Goal: Task Accomplishment & Management: Use online tool/utility

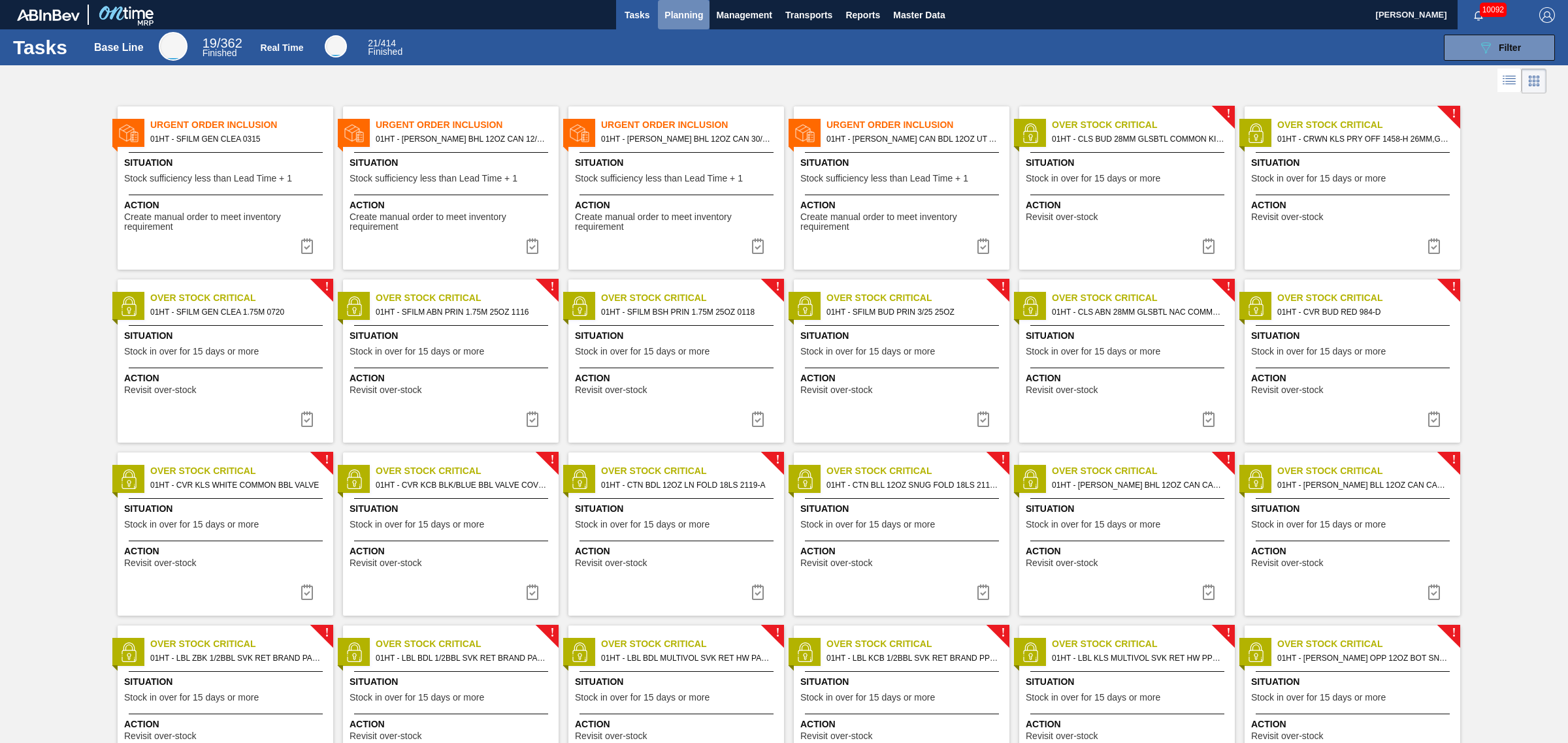
click at [690, 18] on span "Planning" at bounding box center [683, 14] width 39 height 15
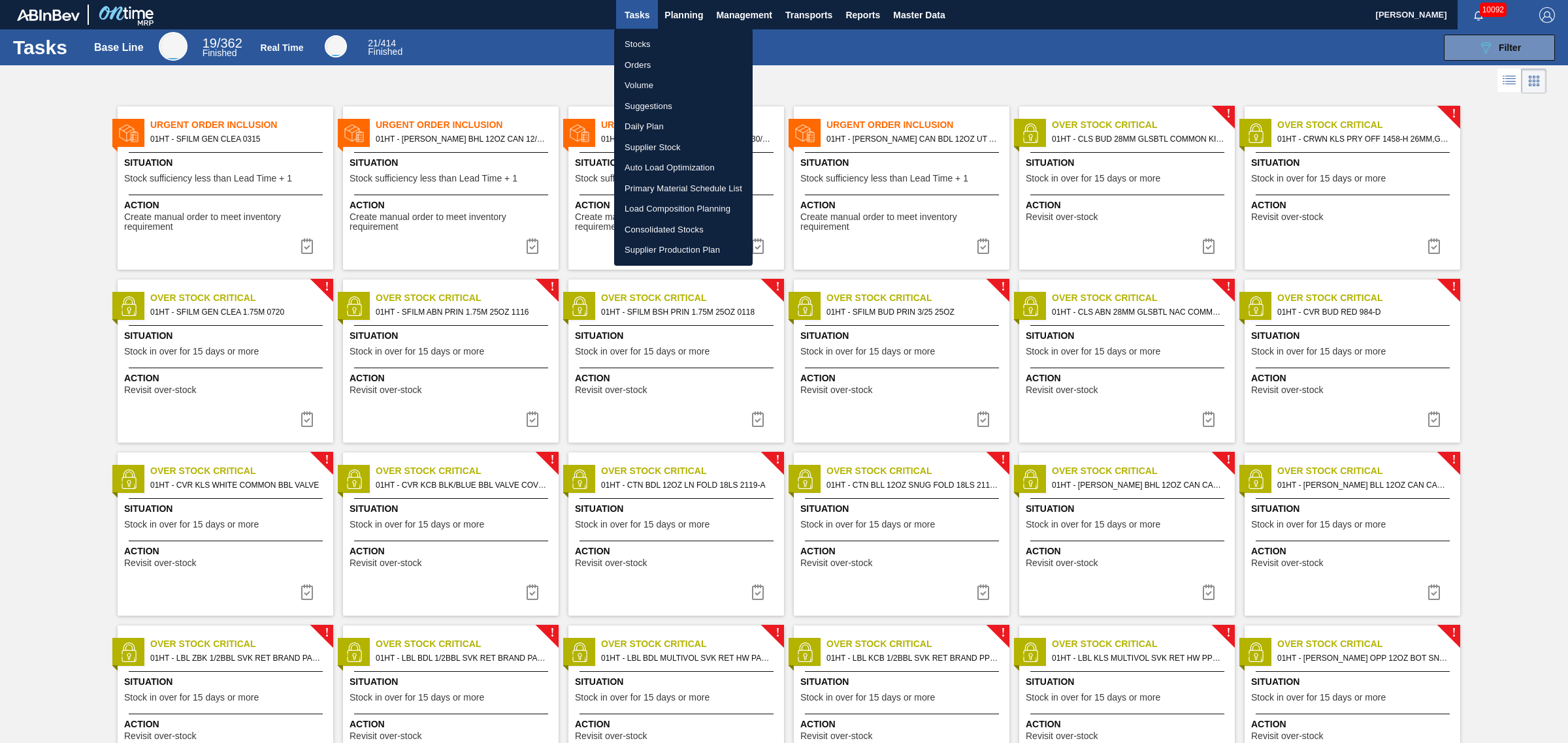
click at [657, 102] on li "Suggestions" at bounding box center [683, 106] width 138 height 21
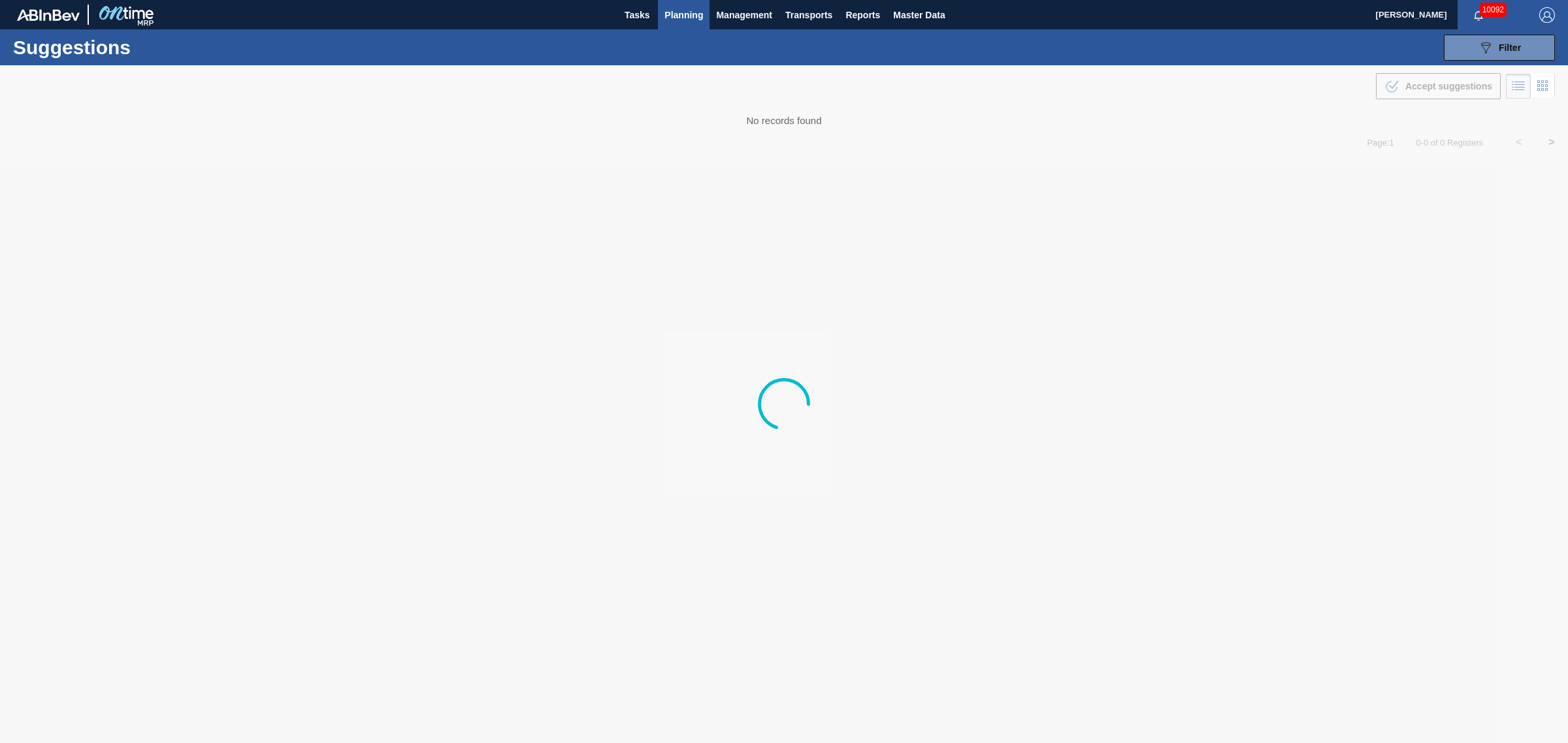
type from "[DATE]"
type to "[DATE]"
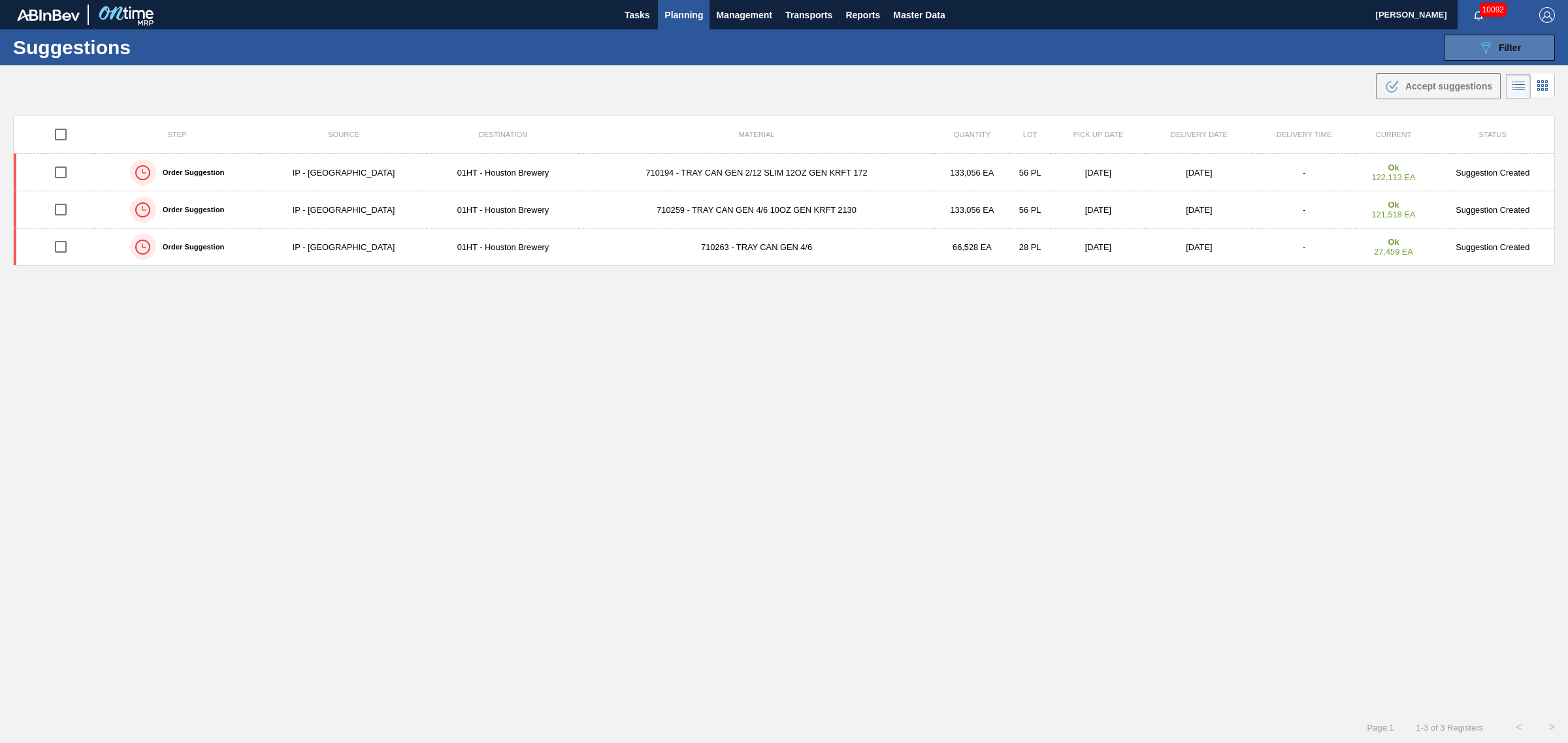
click at [1516, 40] on div "089F7B8B-B2A5-4AFE-B5C0-19BA573D28AC Filter" at bounding box center [1499, 47] width 43 height 15
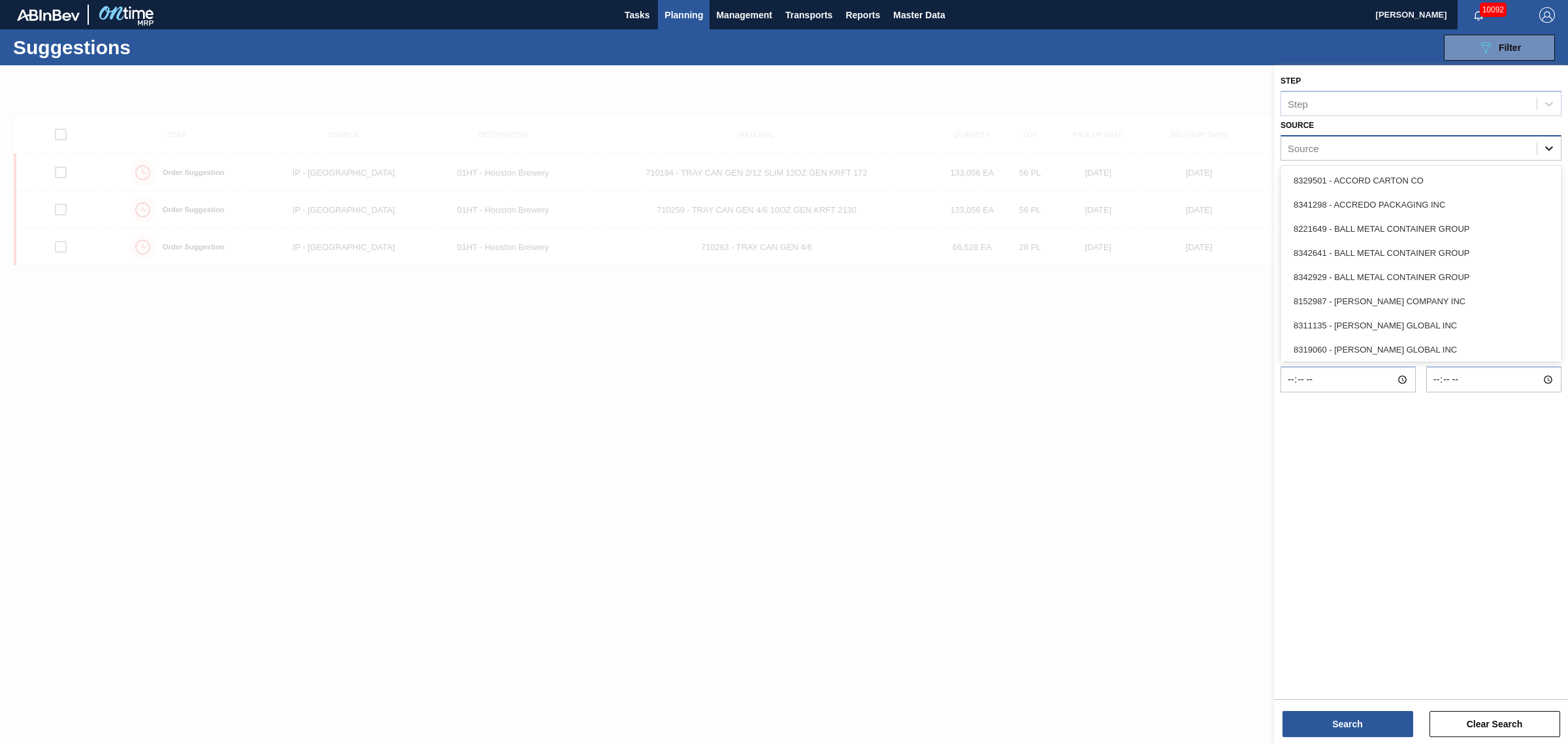
click at [1542, 147] on icon at bounding box center [1548, 148] width 13 height 13
click at [1386, 279] on div "8221069 - GRAPHIC PACKAGING INTERNATIONA" at bounding box center [1421, 274] width 281 height 24
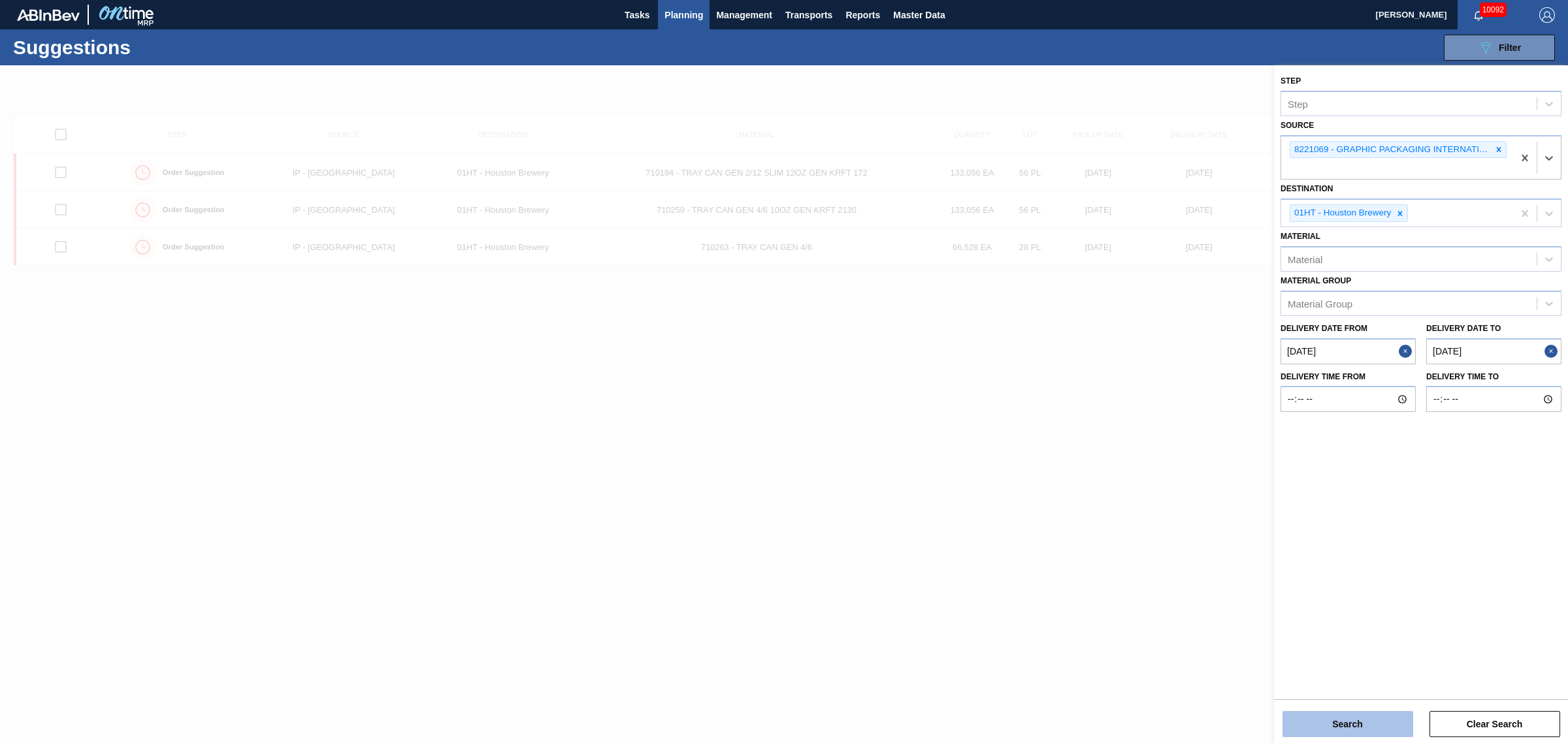
click at [1358, 721] on button "Search" at bounding box center [1347, 724] width 130 height 26
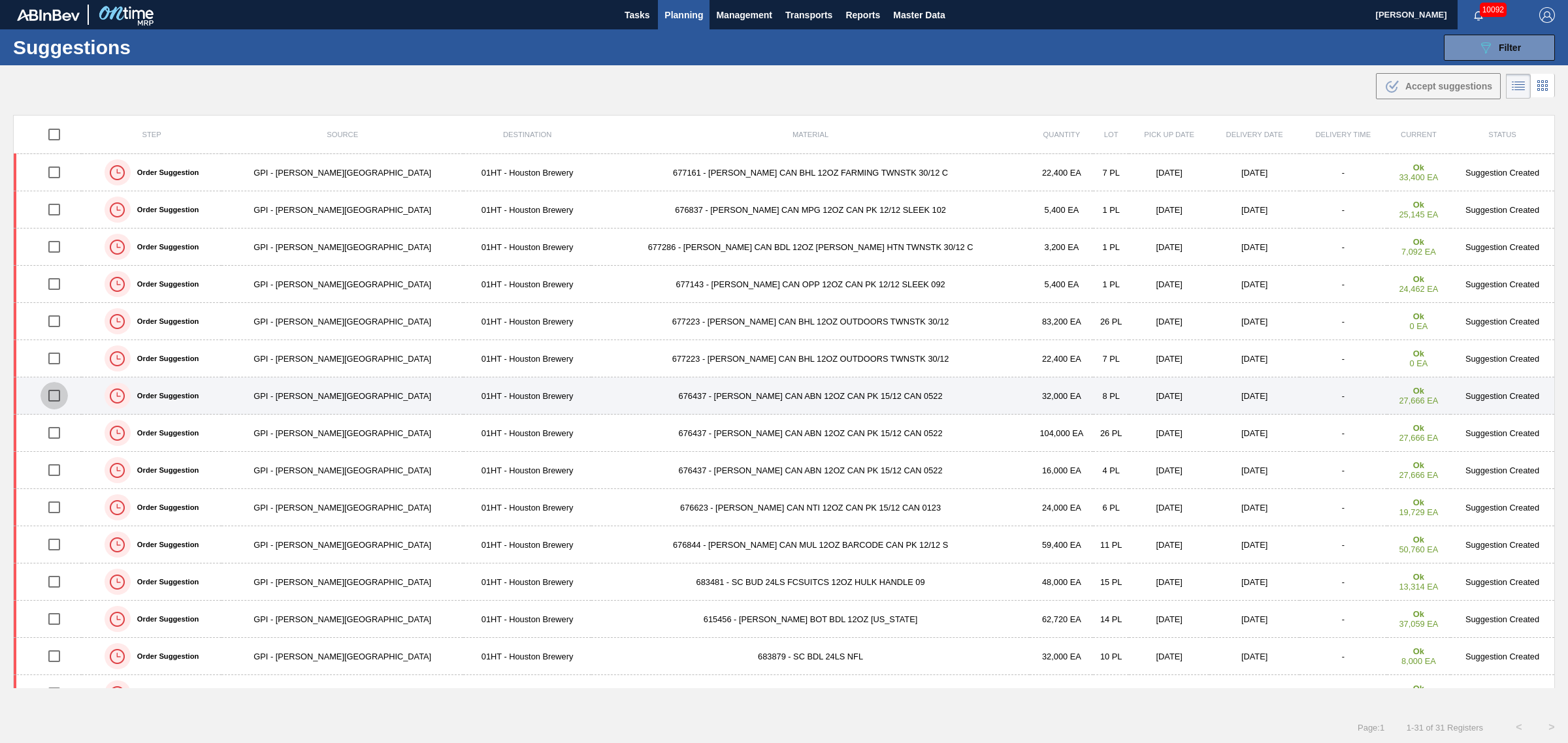
click at [62, 397] on input "checkbox" at bounding box center [54, 395] width 28 height 28
checkbox input "true"
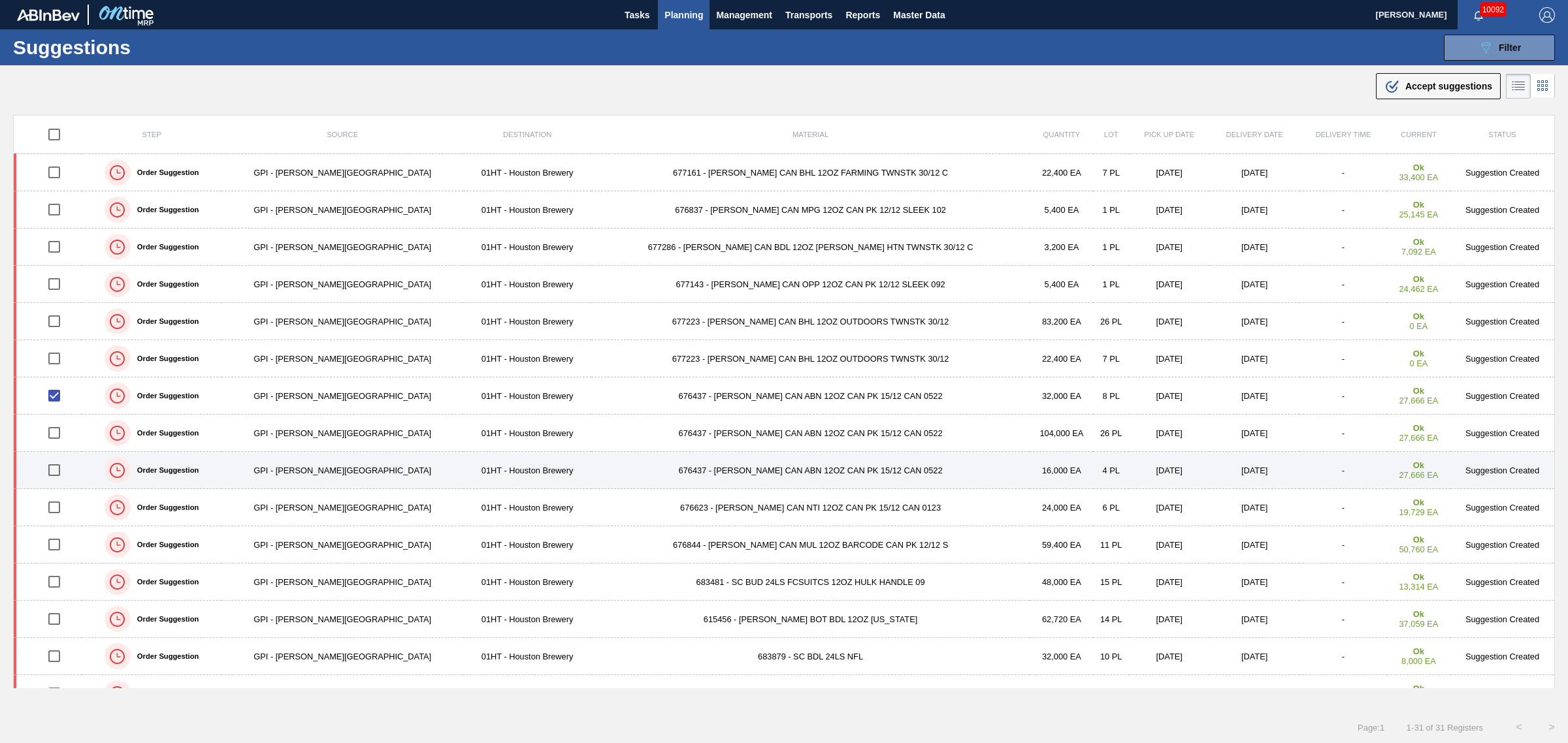
click at [61, 469] on input "checkbox" at bounding box center [54, 470] width 28 height 28
click at [54, 473] on input "checkbox" at bounding box center [54, 470] width 28 height 28
checkbox input "false"
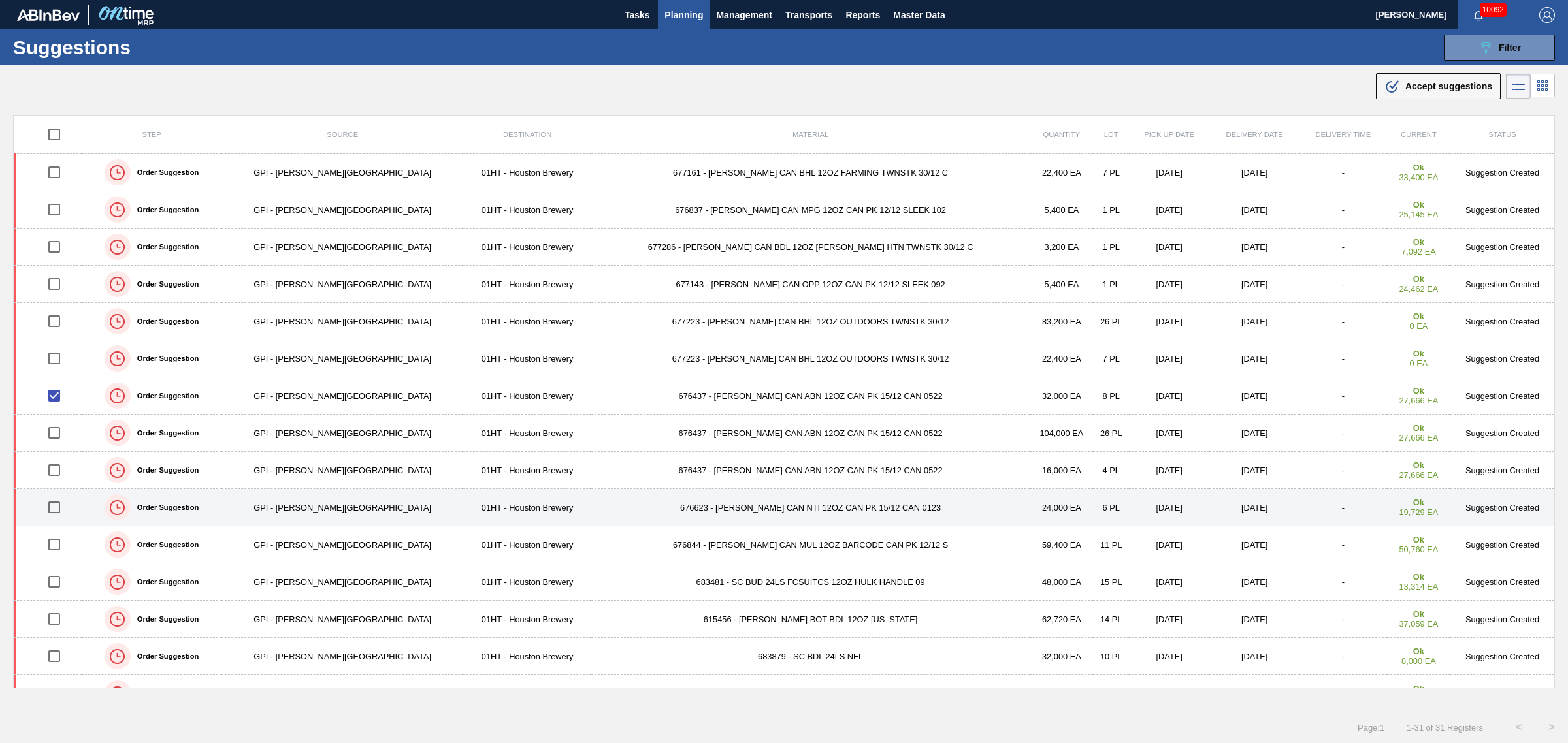
click at [61, 507] on input "checkbox" at bounding box center [54, 508] width 28 height 28
checkbox input "true"
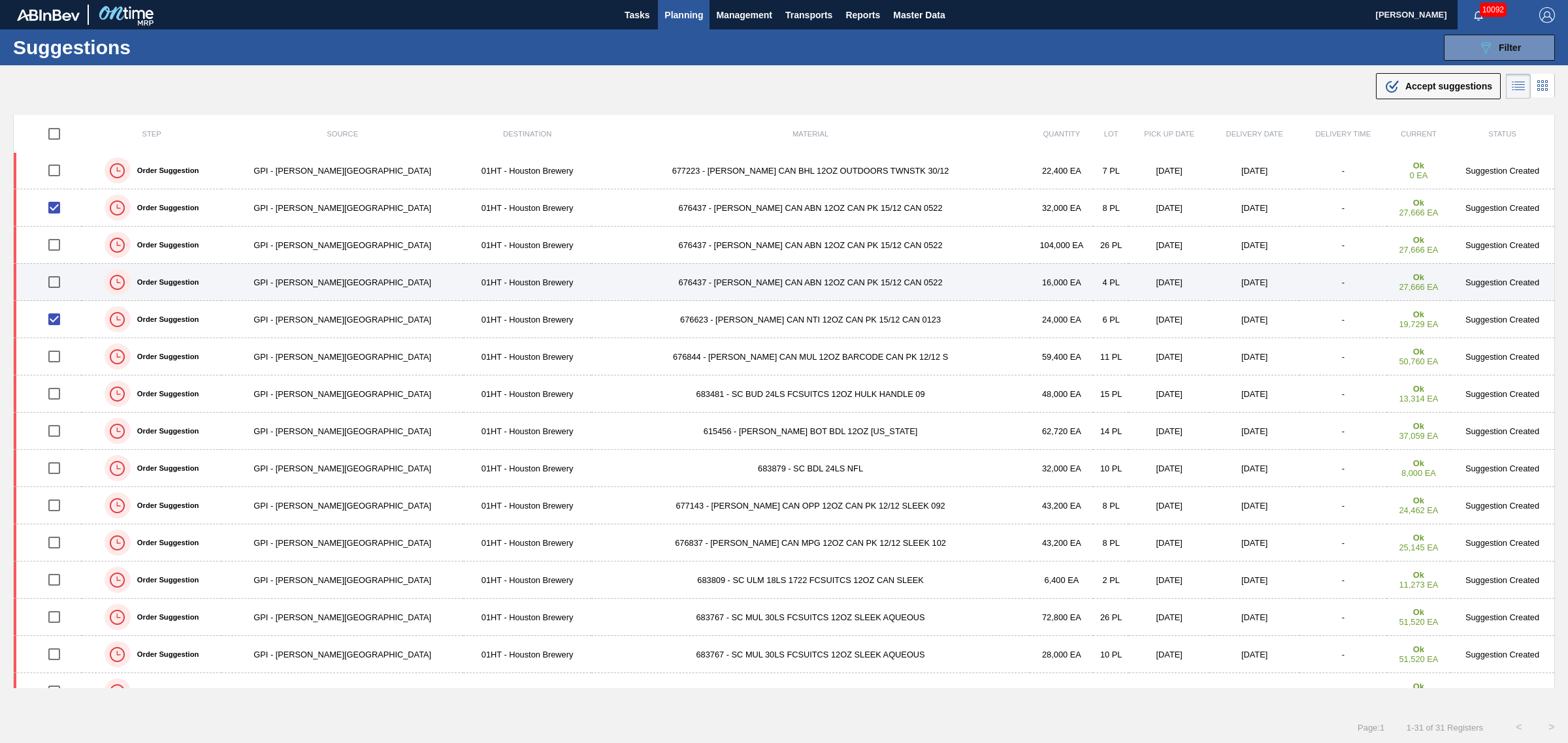
scroll to position [82, 0]
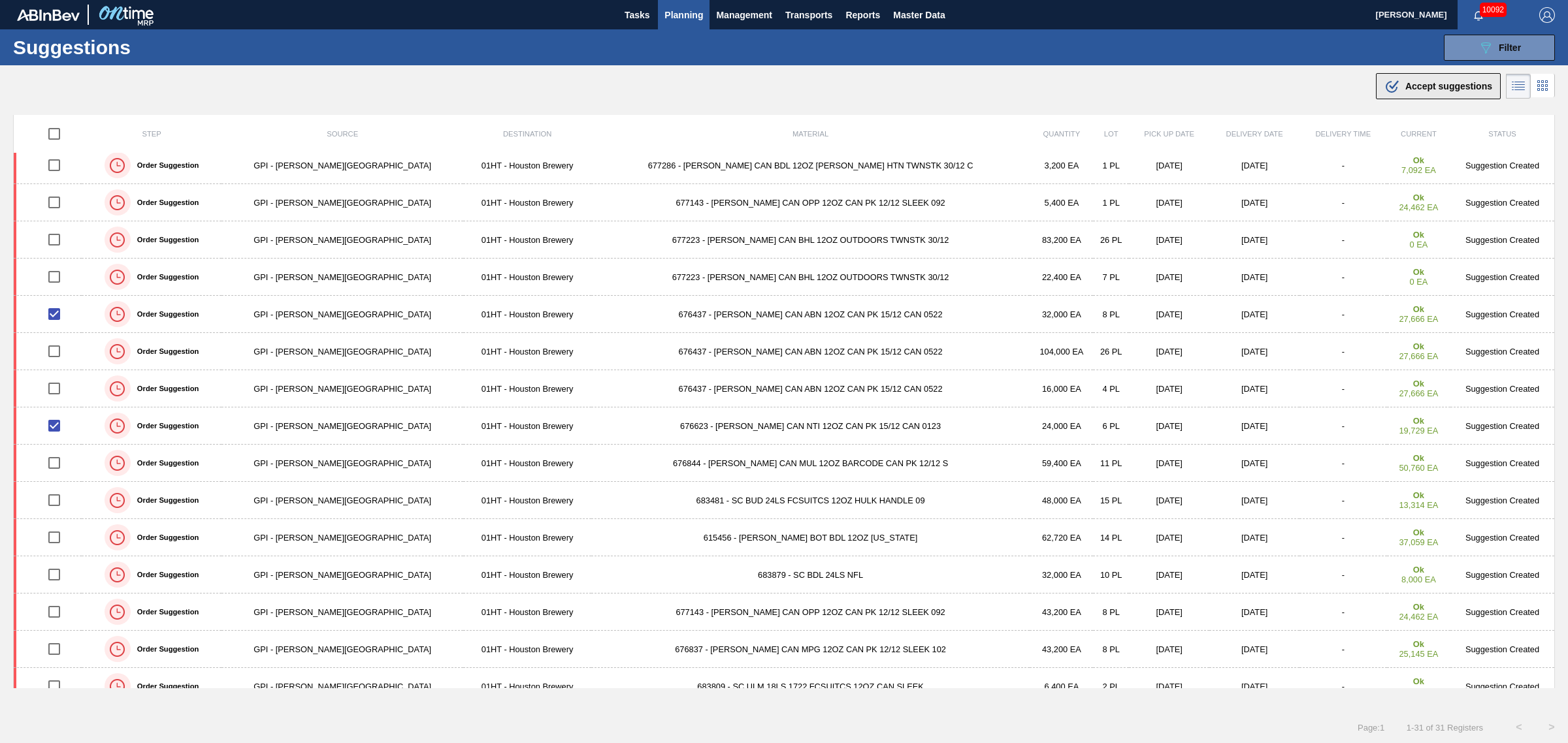
click at [1414, 85] on span "Accept suggestions" at bounding box center [1448, 86] width 87 height 11
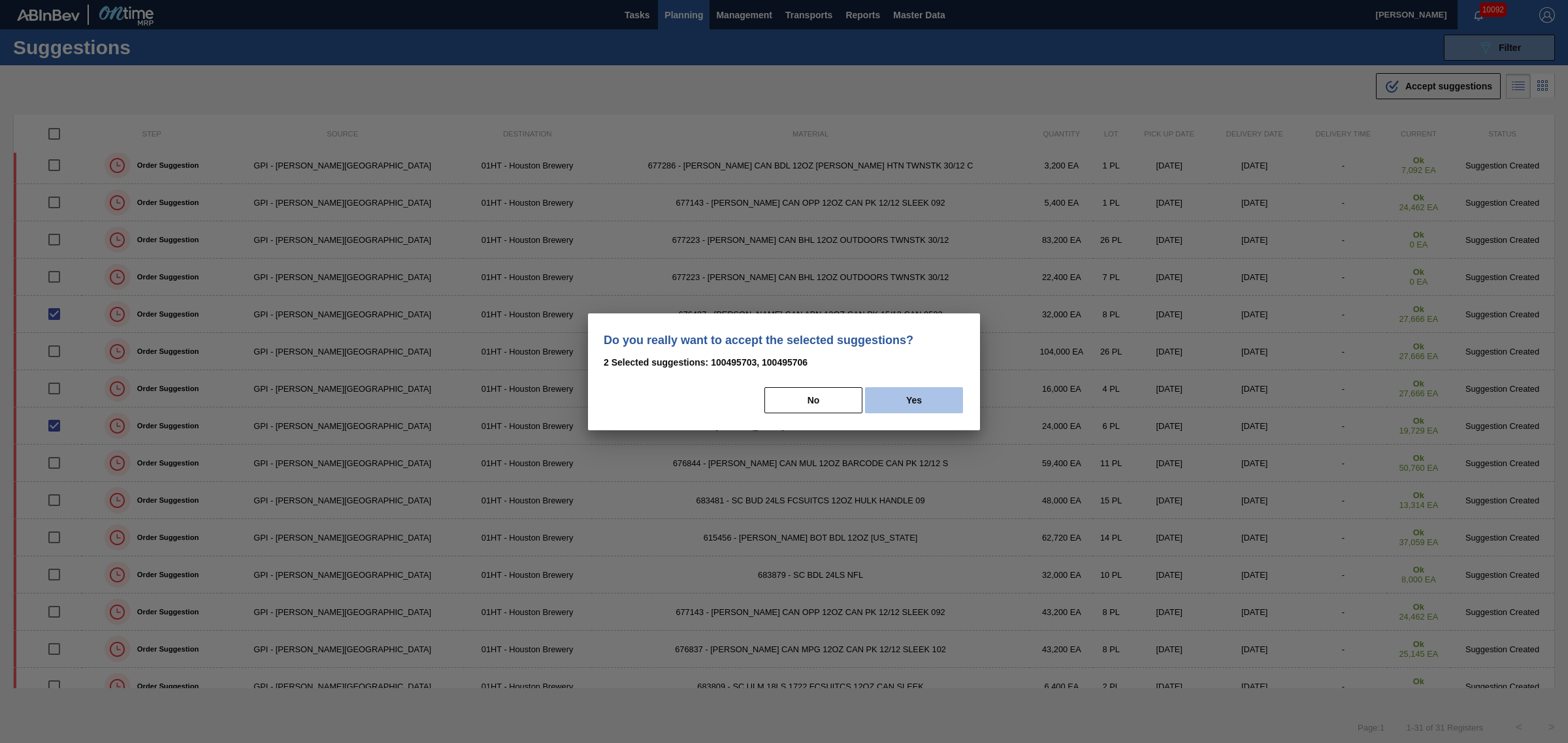
click at [927, 411] on button "Yes" at bounding box center [913, 400] width 98 height 26
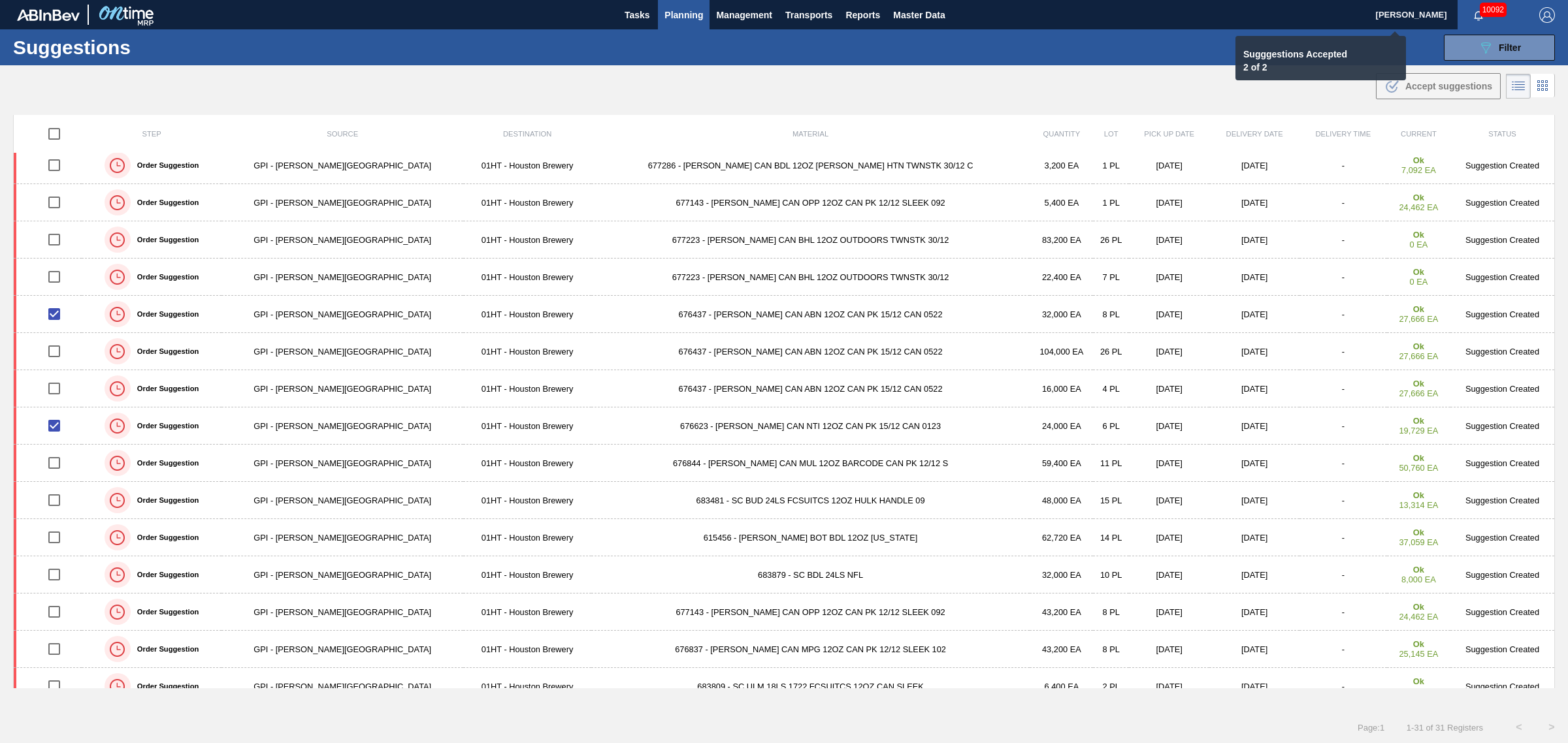
checkbox input "false"
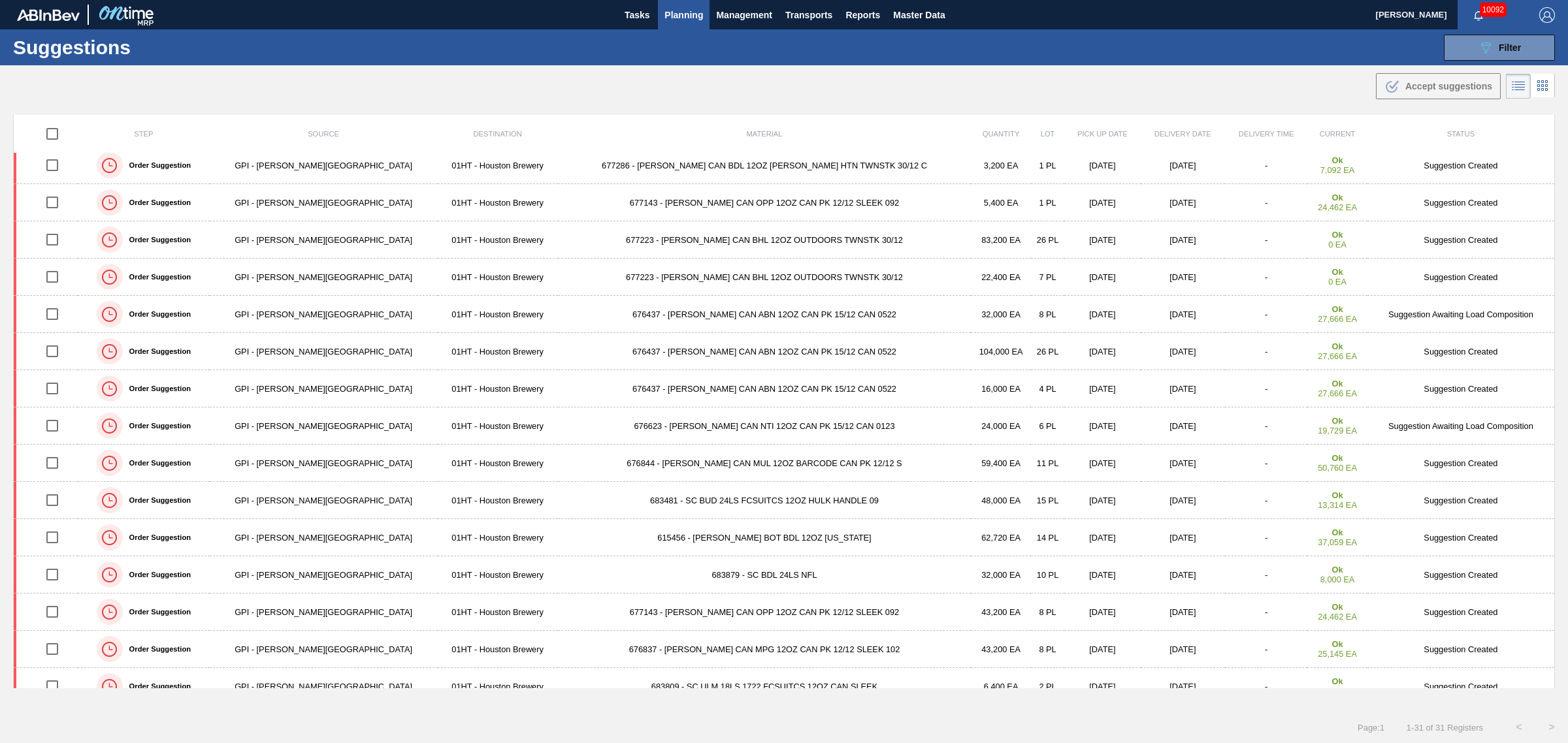
click at [678, 7] on span "Planning" at bounding box center [683, 14] width 39 height 15
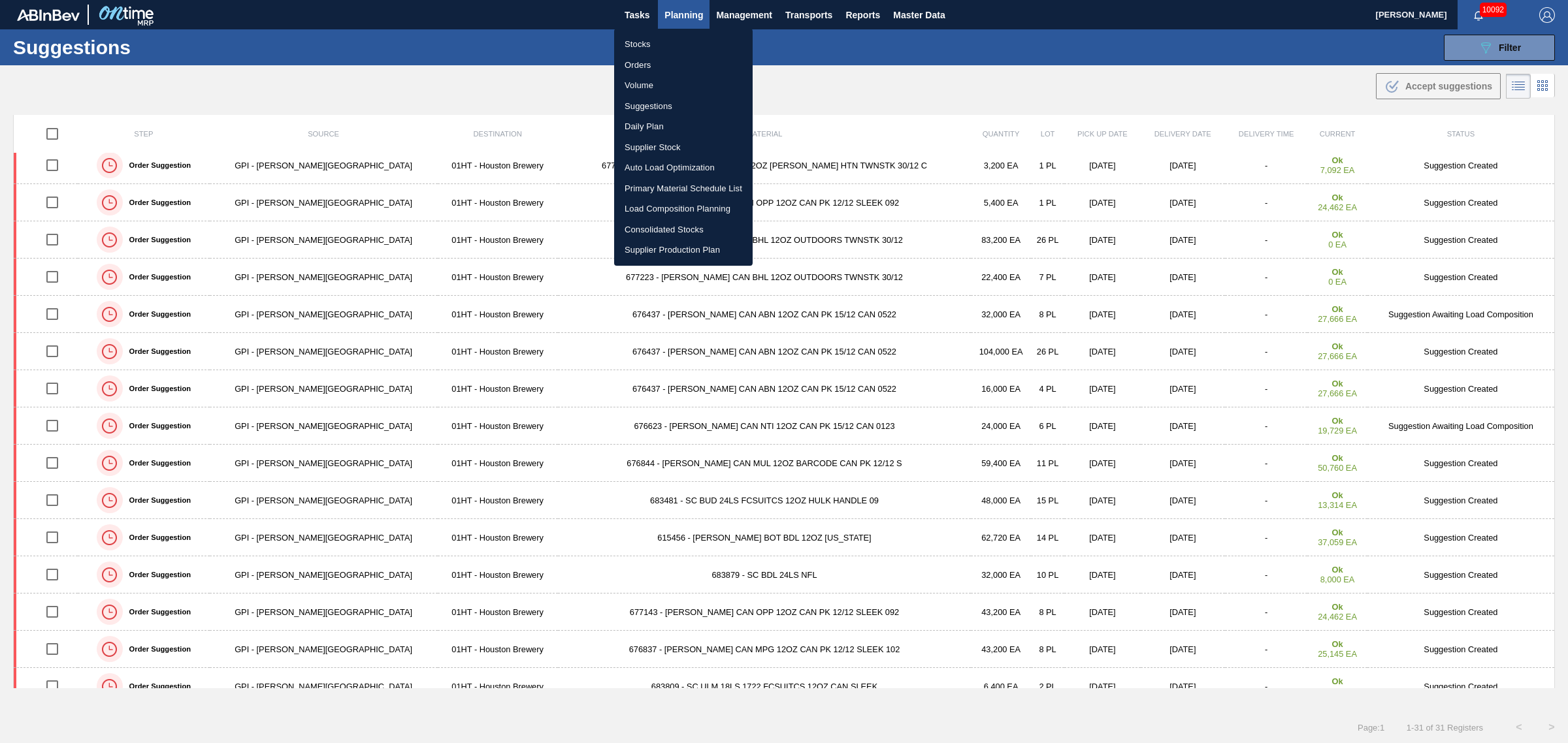
click at [664, 193] on li "Primary Material Schedule List" at bounding box center [683, 188] width 138 height 21
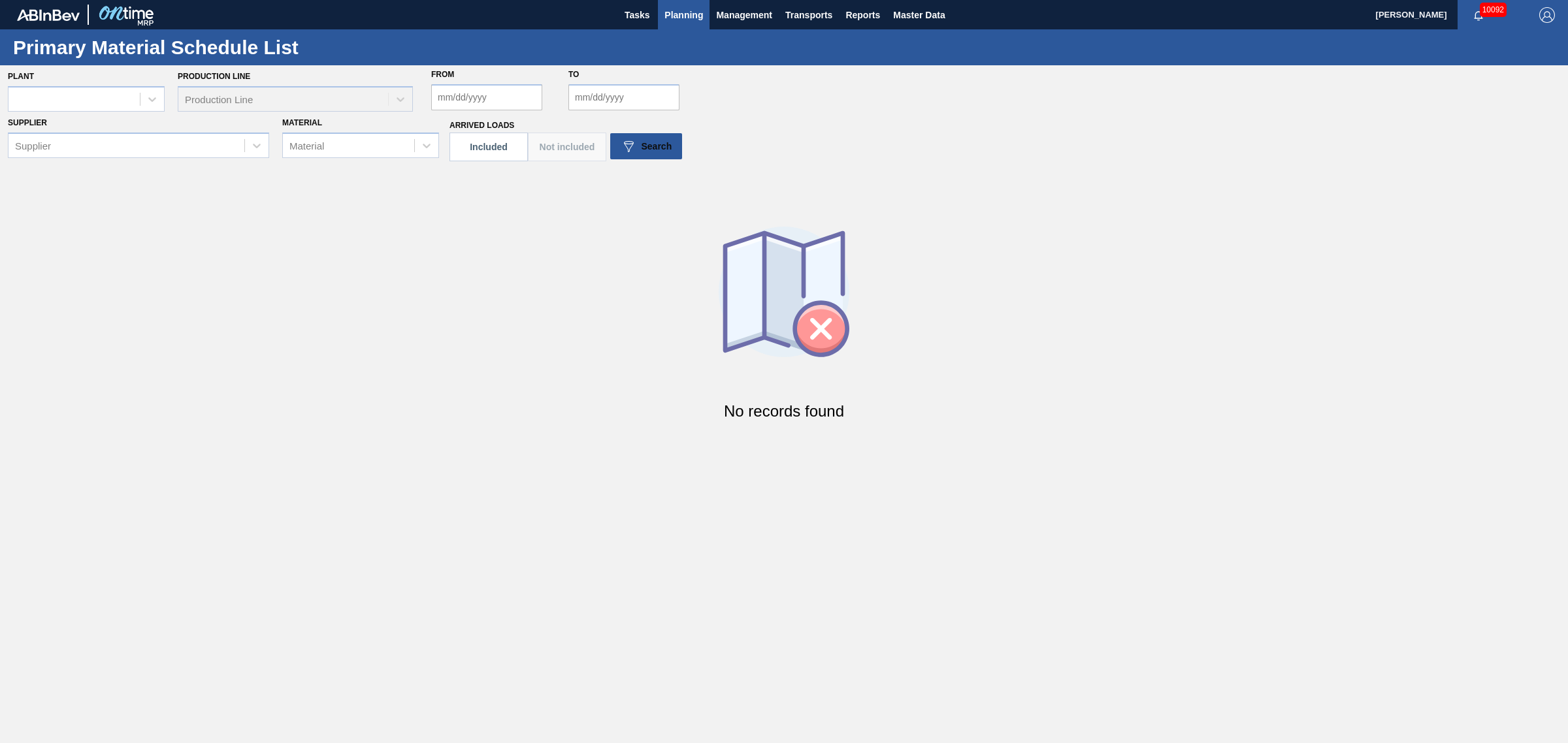
click at [686, 16] on span "Planning" at bounding box center [683, 14] width 39 height 15
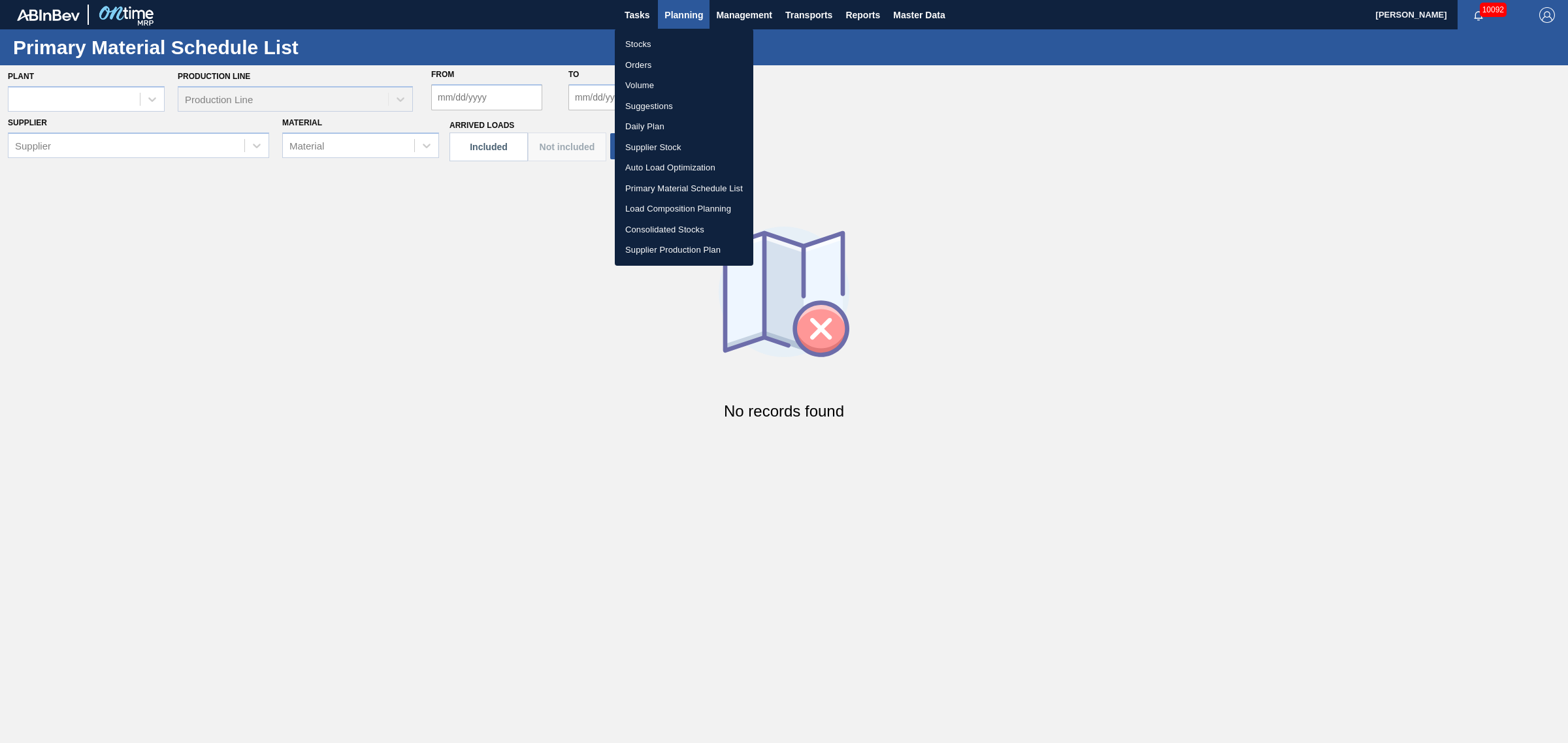
click at [680, 206] on li "Load Composition Planning" at bounding box center [684, 208] width 138 height 21
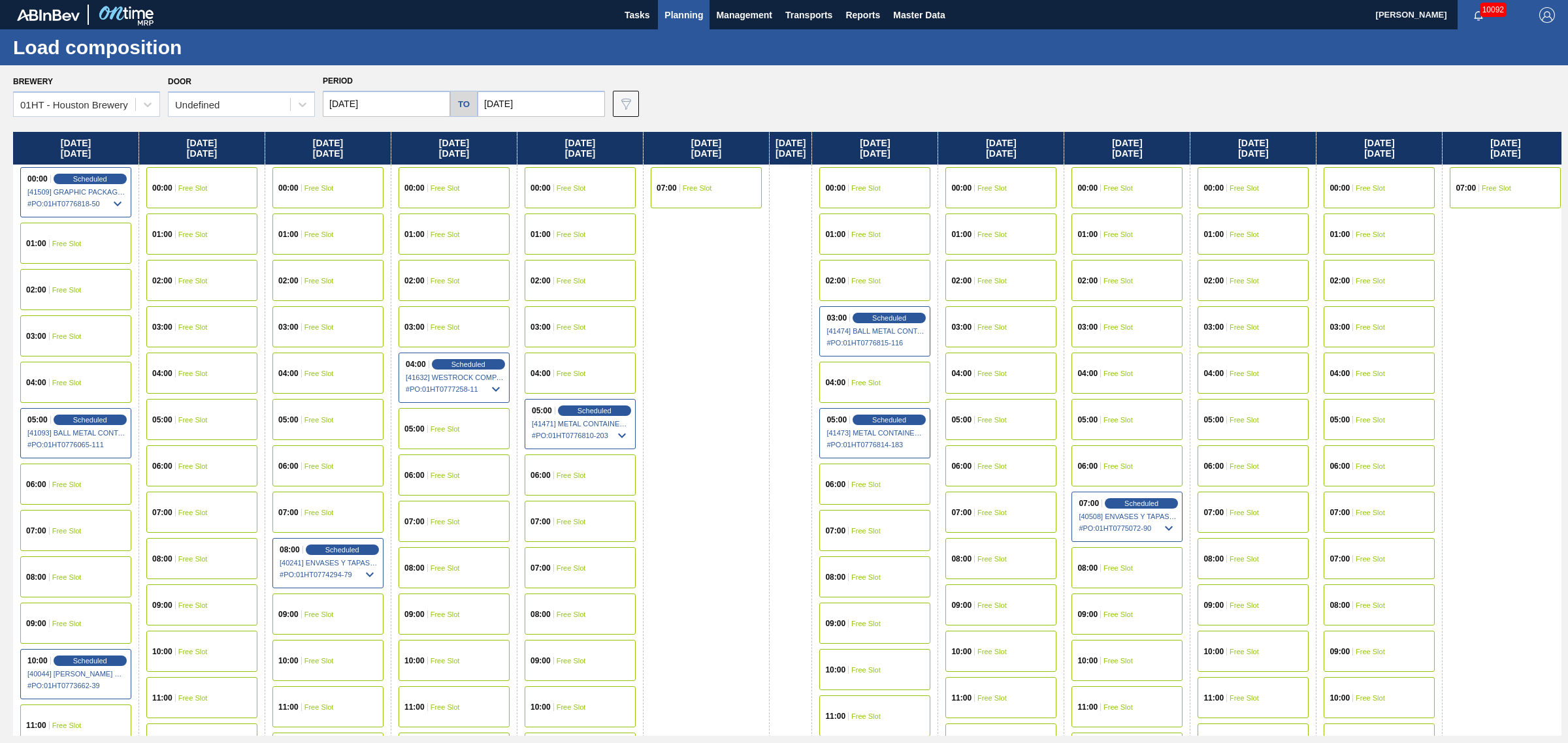
click at [573, 181] on div "00:00 Free Slot" at bounding box center [580, 188] width 111 height 41
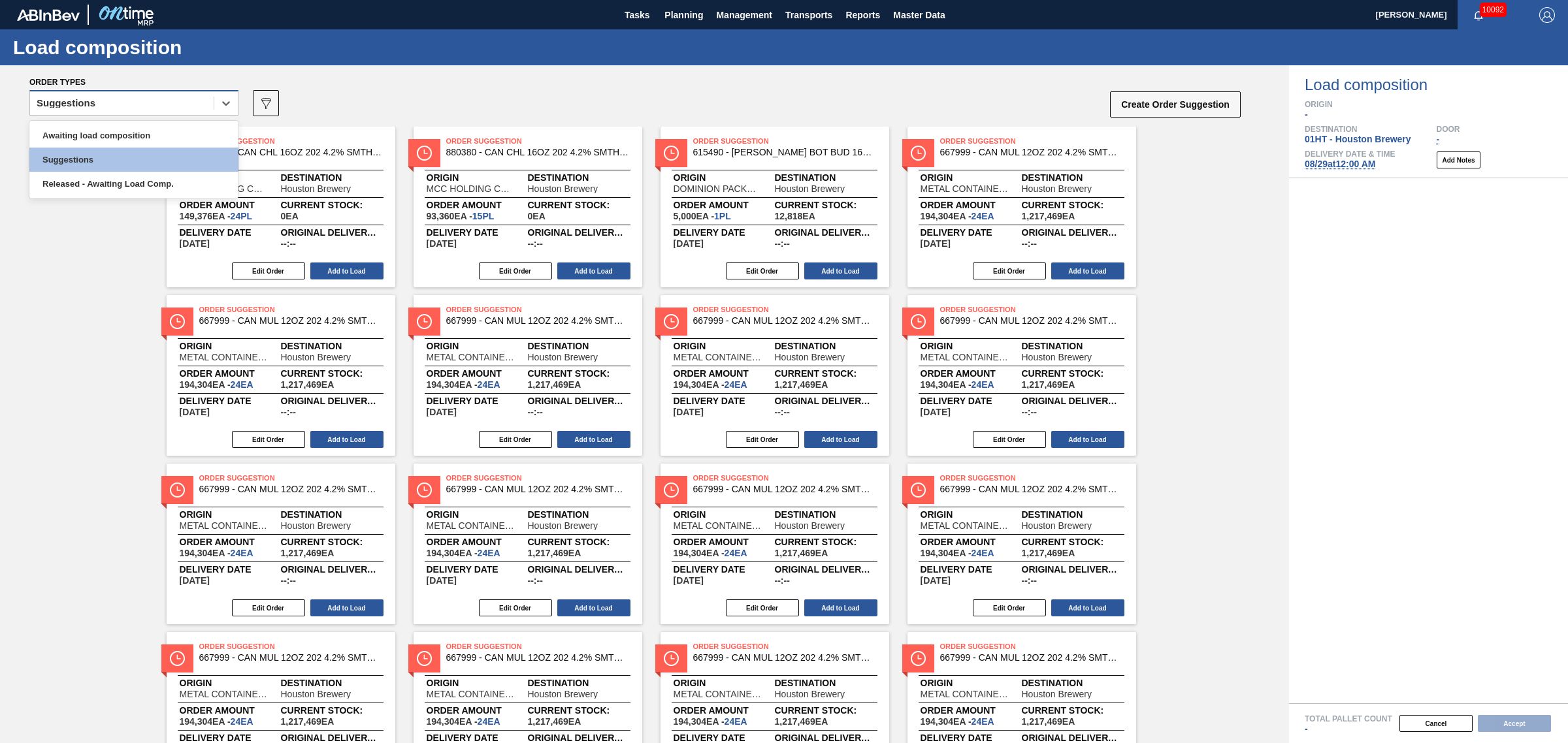
click at [128, 104] on div "Suggestions" at bounding box center [121, 103] width 183 height 19
click at [129, 128] on div "Awaiting load composition" at bounding box center [134, 135] width 209 height 24
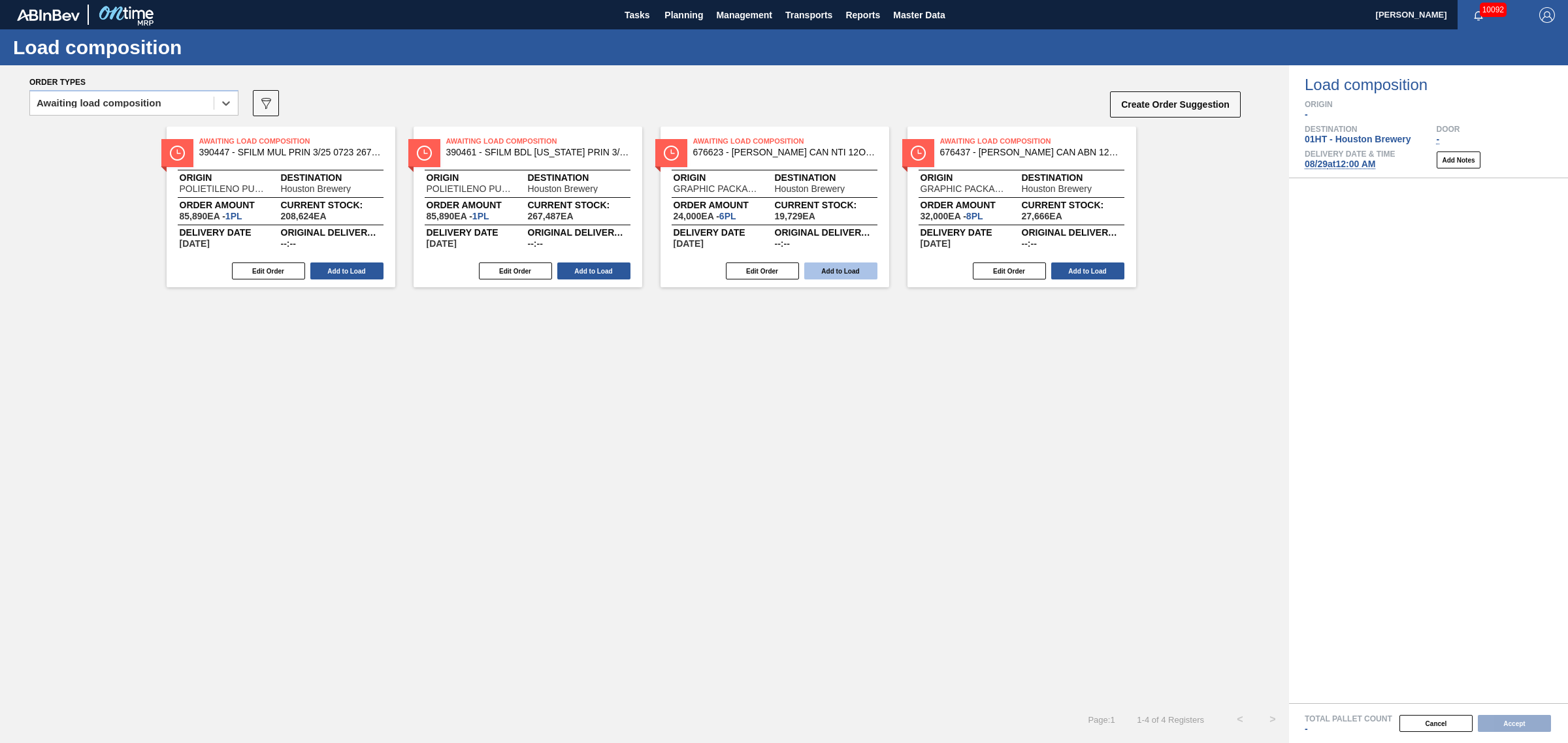
click at [831, 268] on button "Add to Load" at bounding box center [840, 270] width 73 height 17
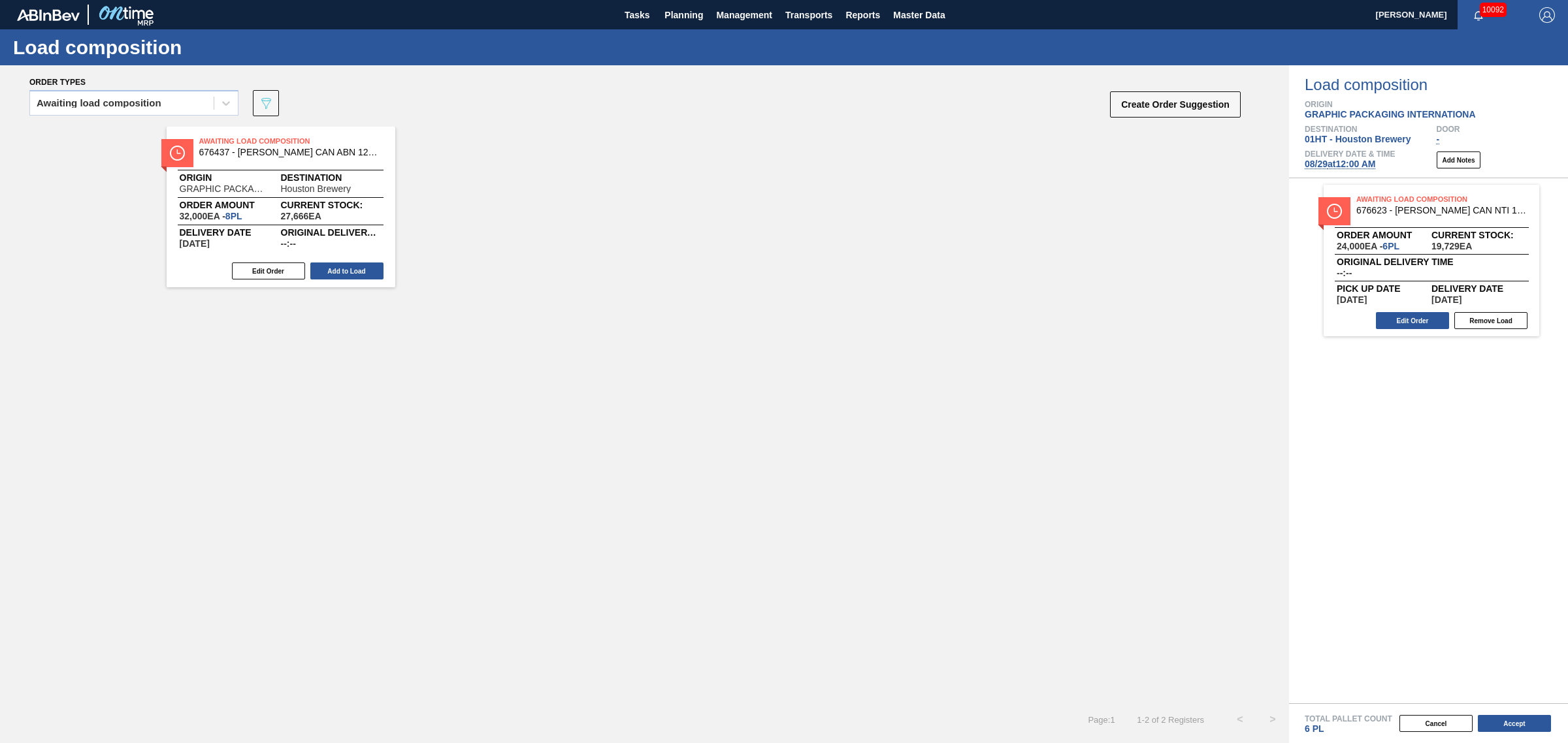
click at [334, 259] on div "Awaiting Load Composition 676437 - [PERSON_NAME] CAN ABN 12OZ CAN PK 15/12 CAN …" at bounding box center [280, 207] width 228 height 161
click at [369, 276] on button "Add to Load" at bounding box center [346, 270] width 73 height 17
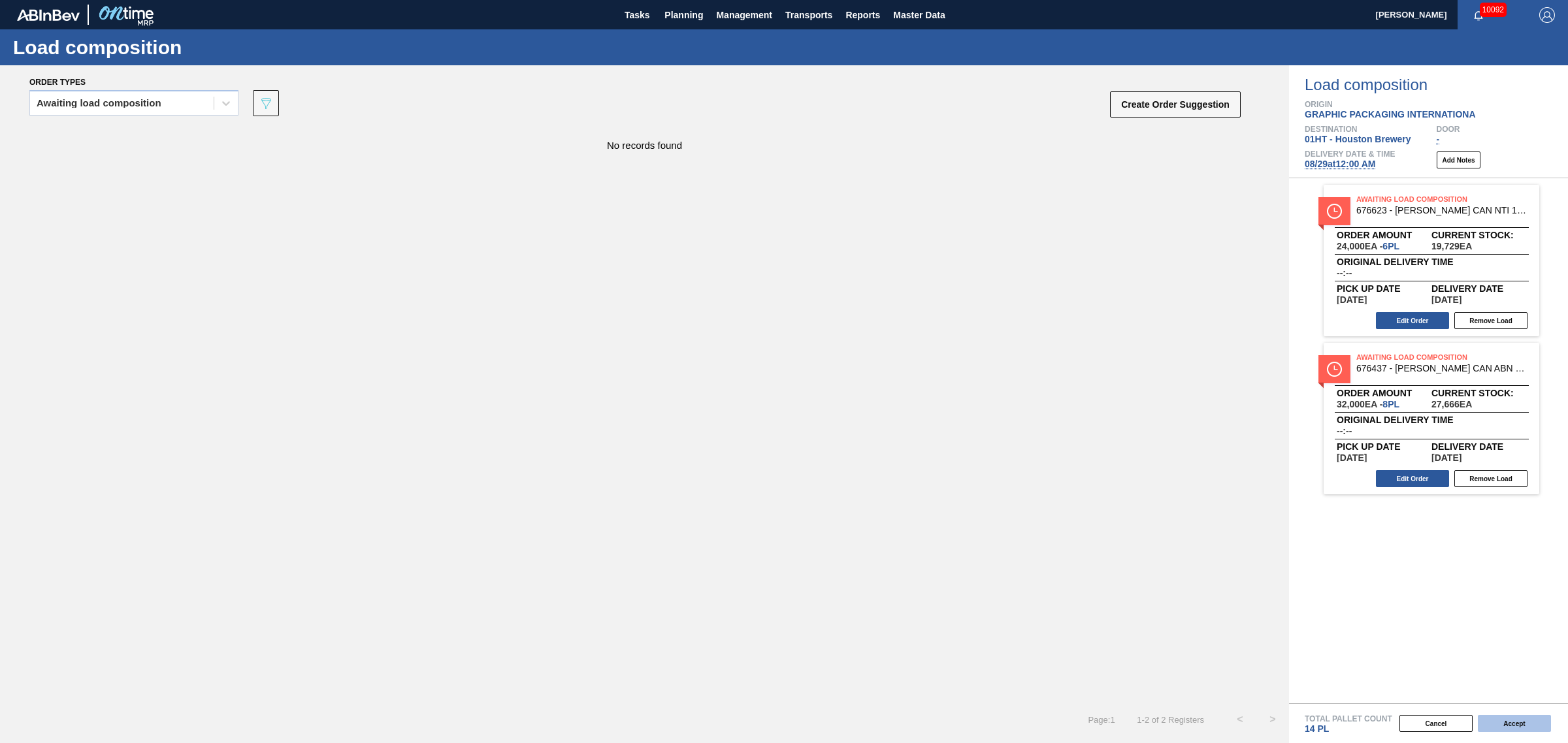
click at [1499, 716] on button "Accept" at bounding box center [1513, 723] width 73 height 17
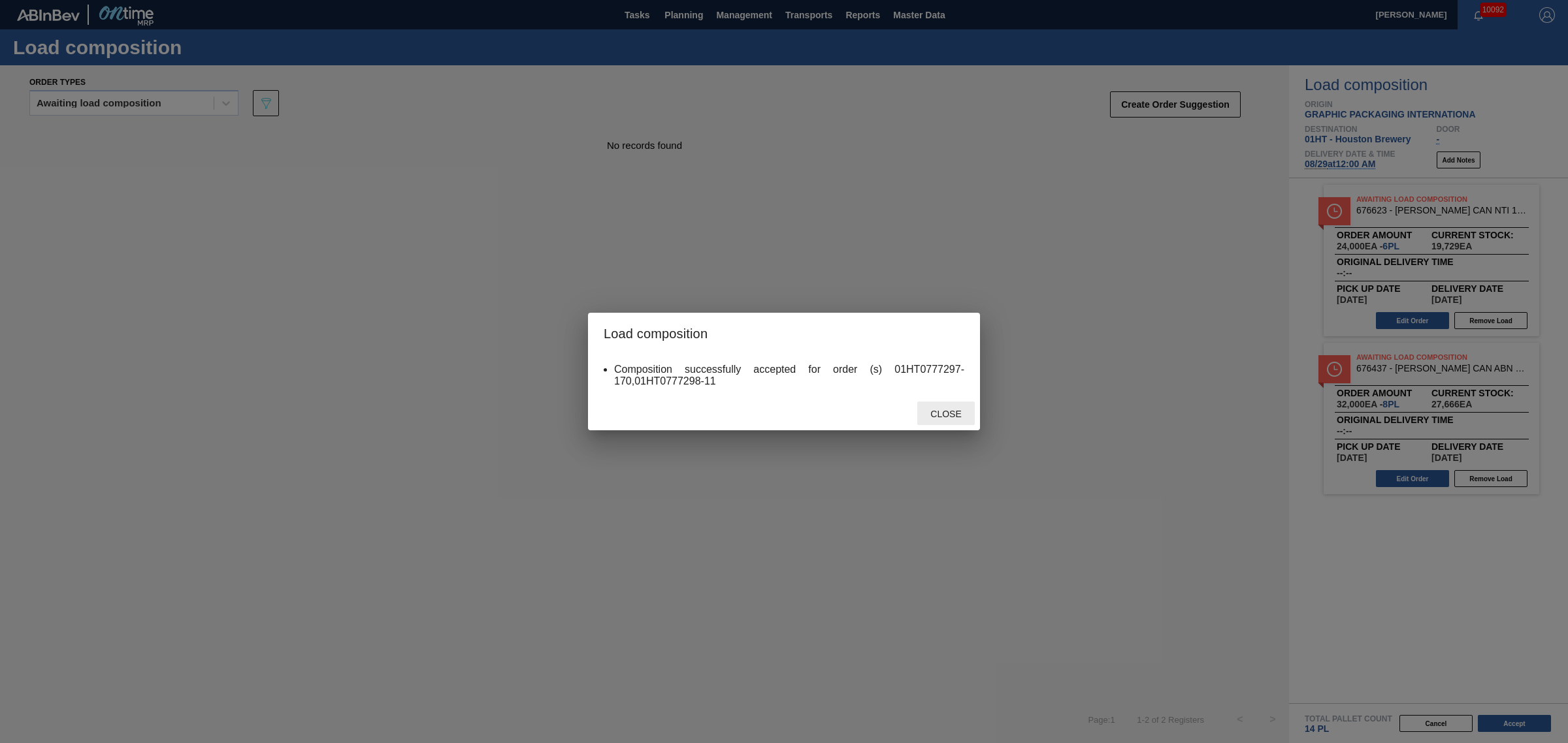
click at [963, 418] on span "Close" at bounding box center [945, 414] width 51 height 11
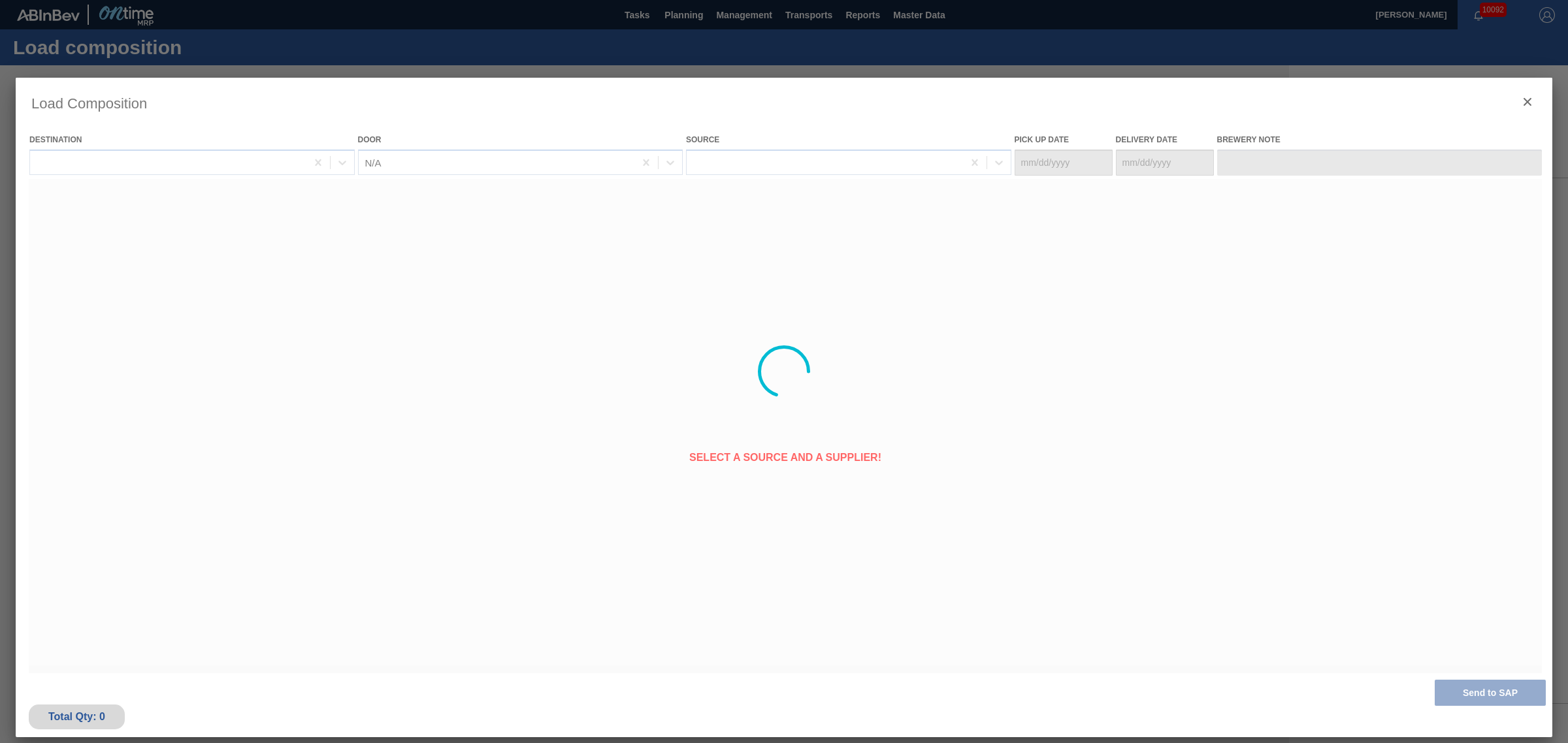
type Date "[DATE]"
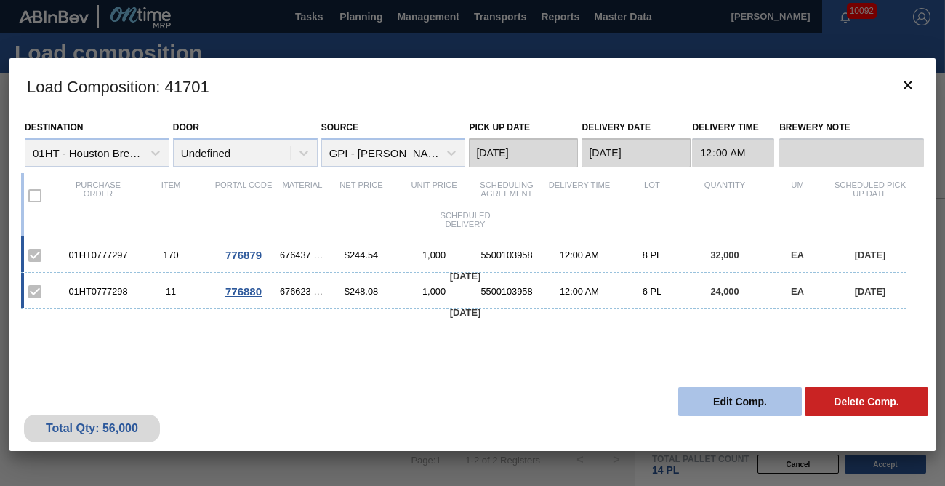
click at [773, 396] on button "Edit Comp." at bounding box center [740, 401] width 124 height 29
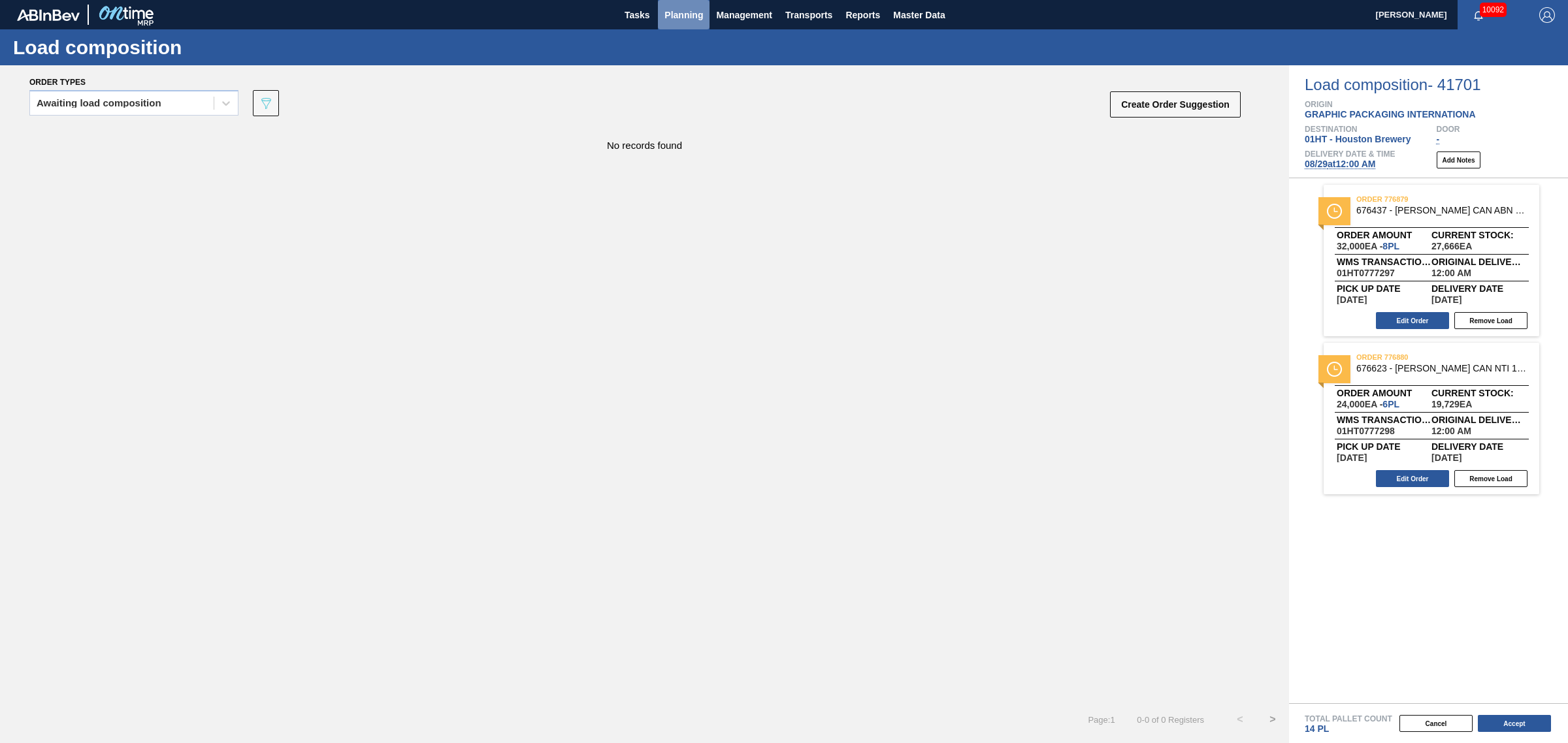
click at [684, 12] on span "Planning" at bounding box center [683, 14] width 39 height 15
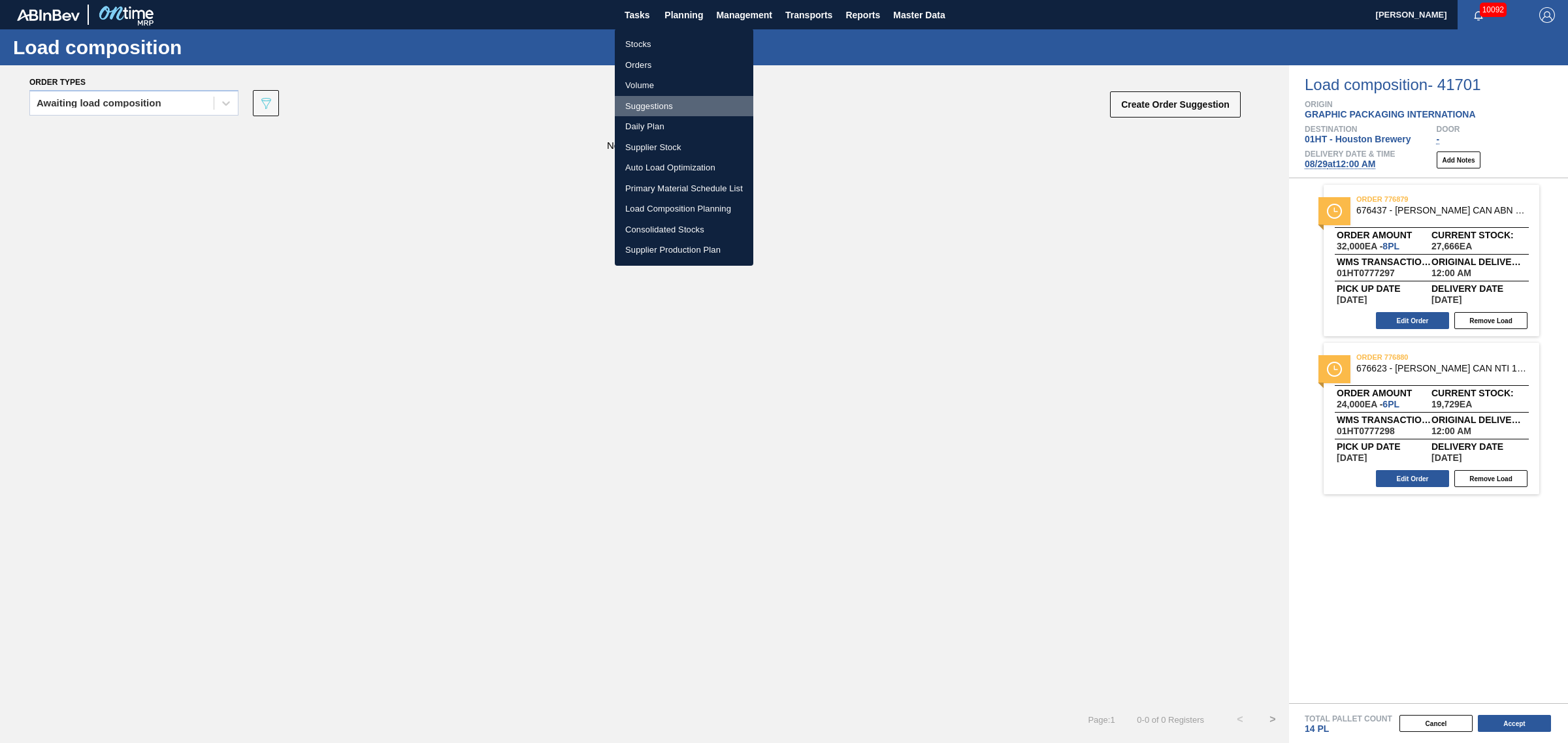
drag, startPoint x: 642, startPoint y: 102, endPoint x: 645, endPoint y: 94, distance: 8.5
click at [642, 102] on li "Suggestions" at bounding box center [684, 106] width 138 height 21
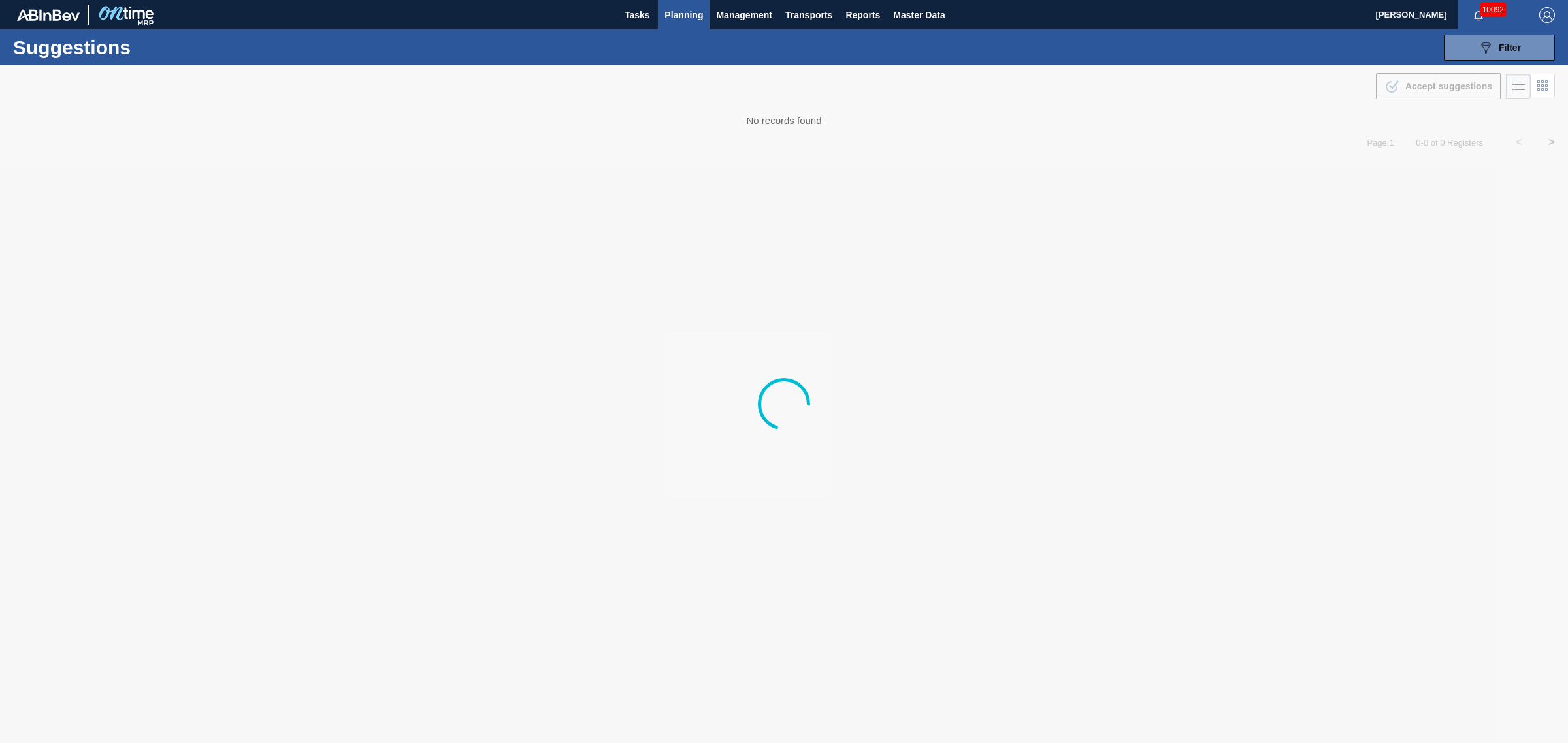
type from "[DATE]"
type to "[DATE]"
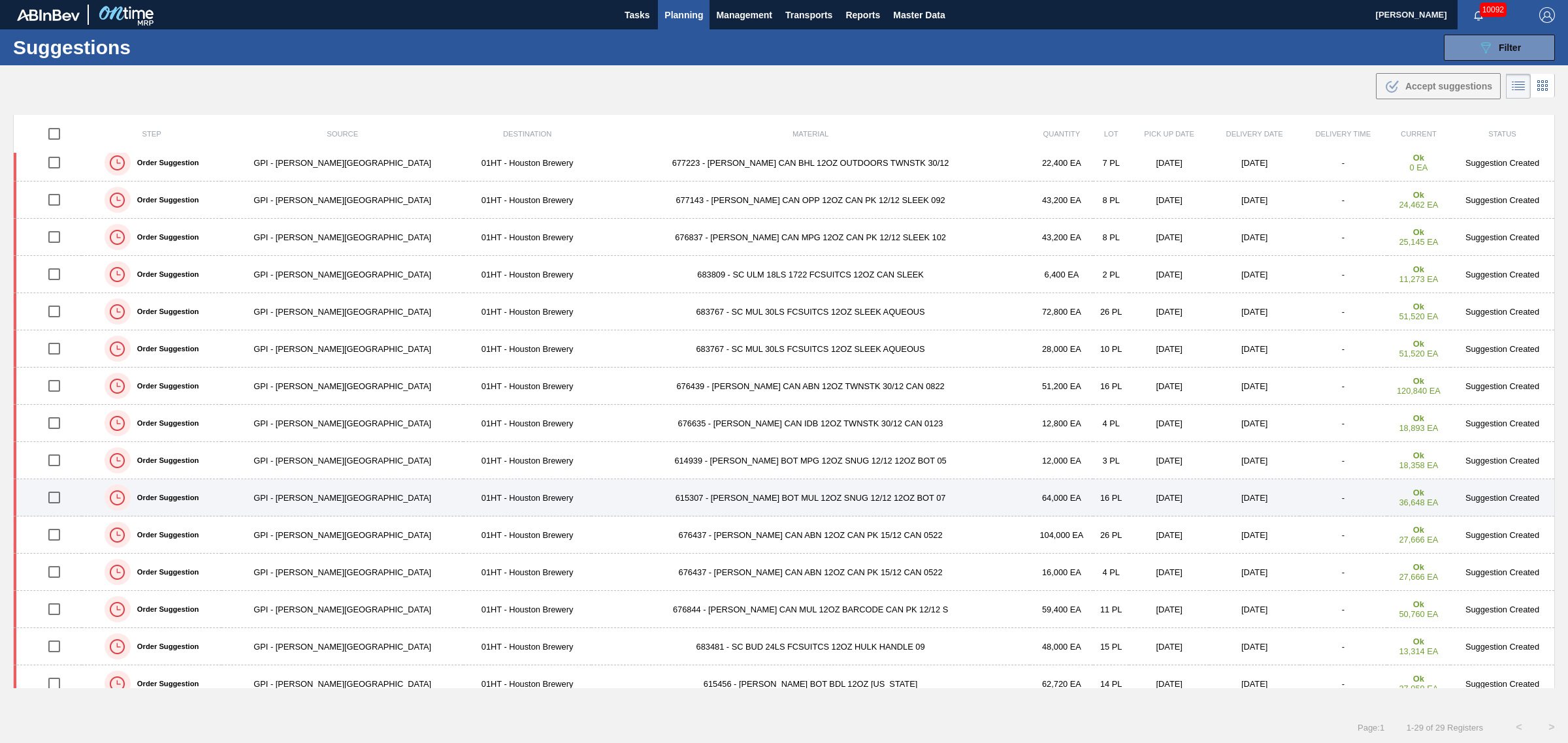
scroll to position [245, 0]
